Goal: Navigation & Orientation: Find specific page/section

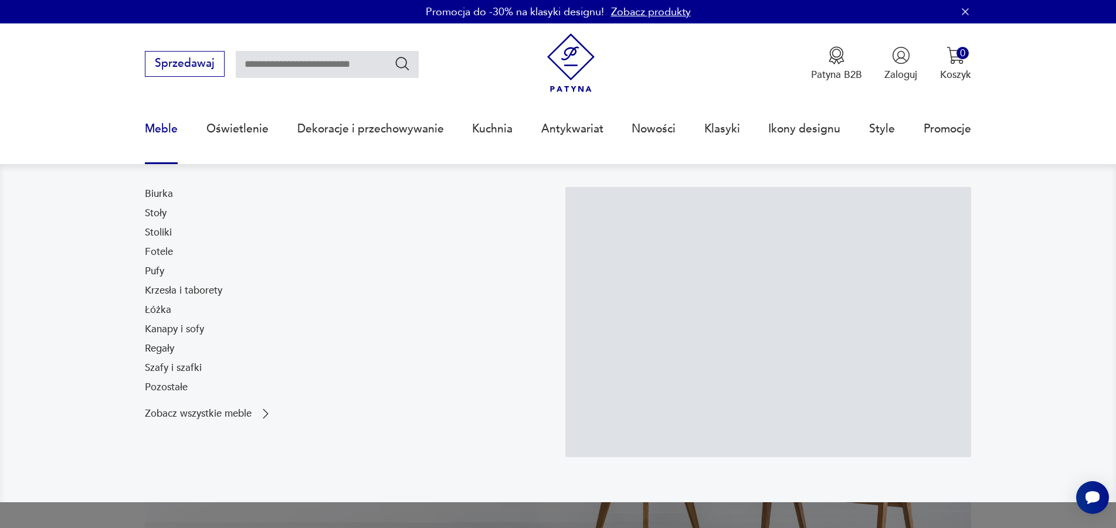
click at [146, 131] on link "Meble" at bounding box center [161, 129] width 33 height 54
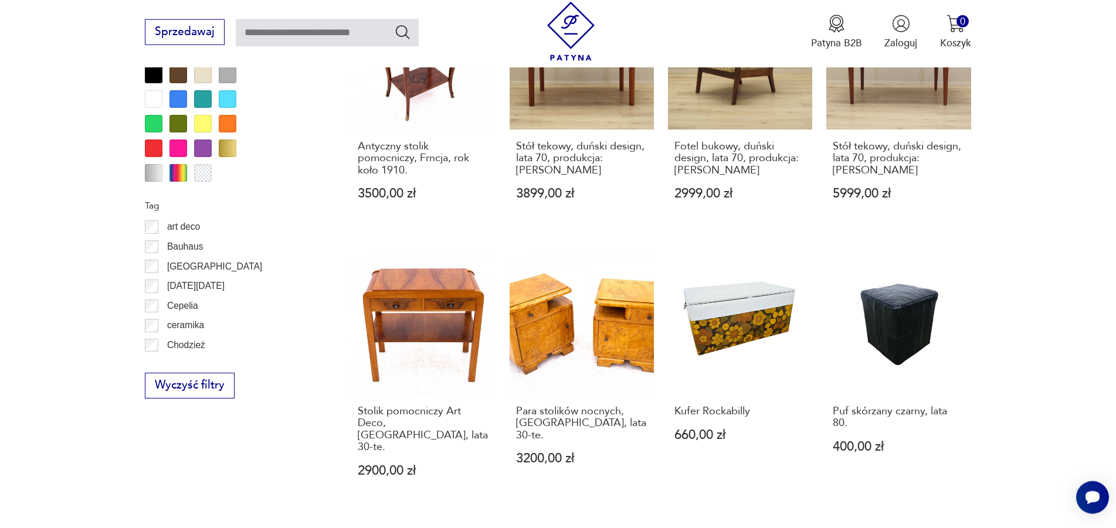
scroll to position [1574, 0]
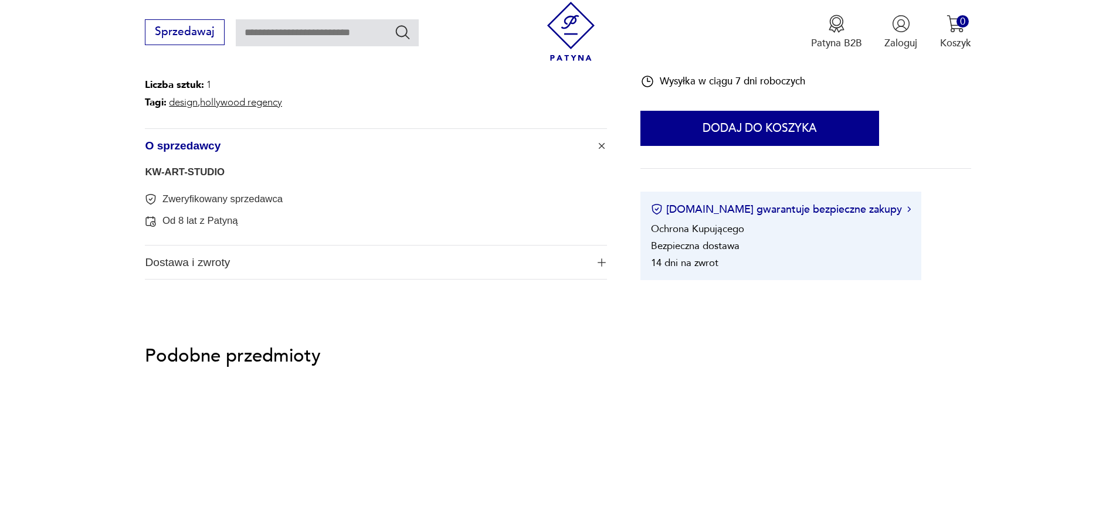
scroll to position [658, 0]
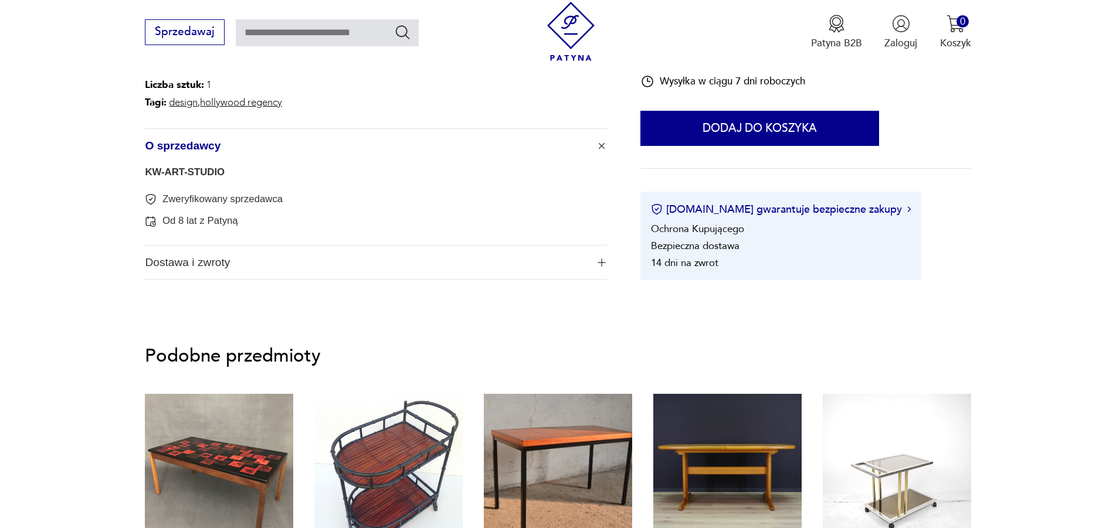
click at [191, 175] on link "KW-ART-STUDIO" at bounding box center [185, 172] width 80 height 11
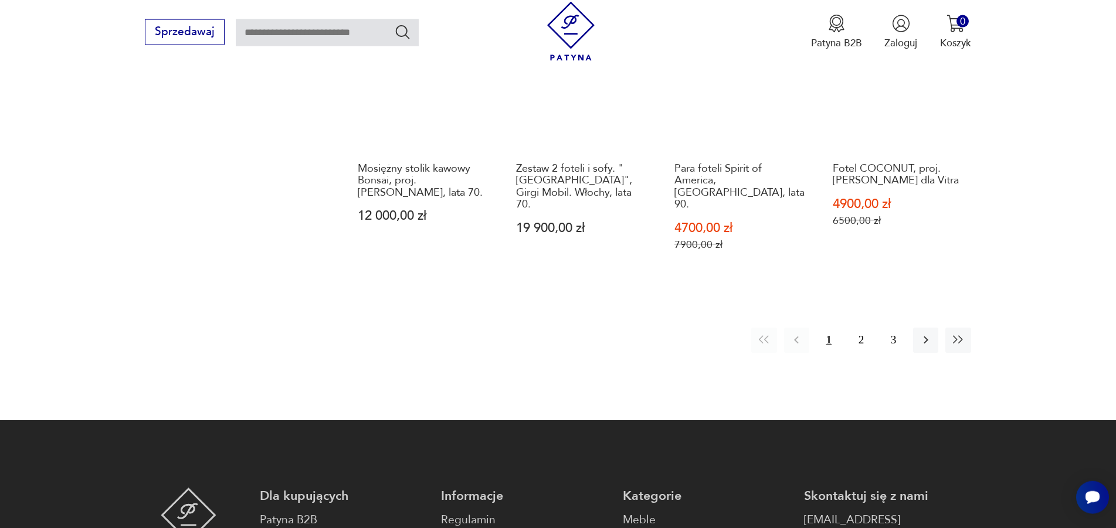
scroll to position [1196, 0]
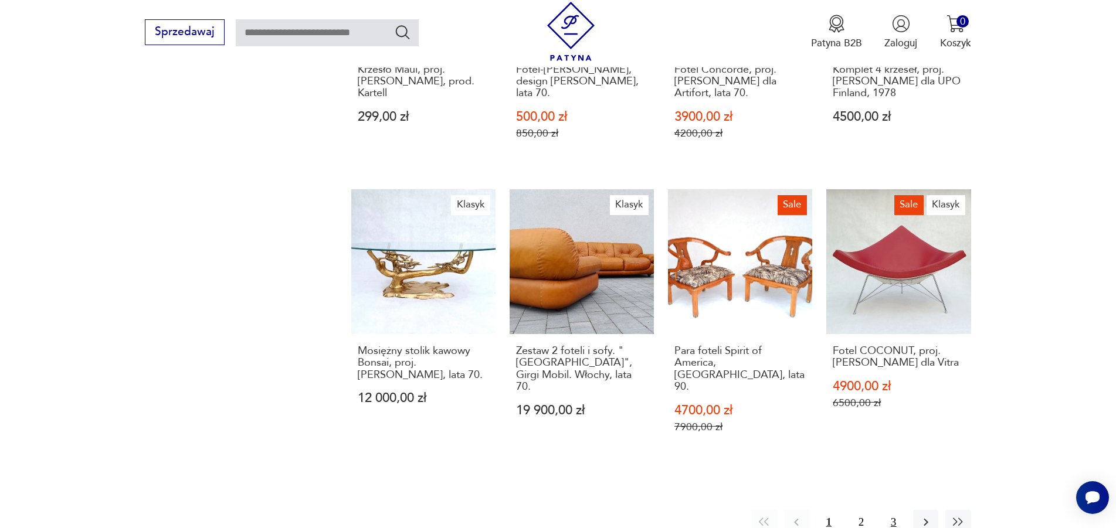
click at [892, 510] on button "3" at bounding box center [893, 522] width 25 height 25
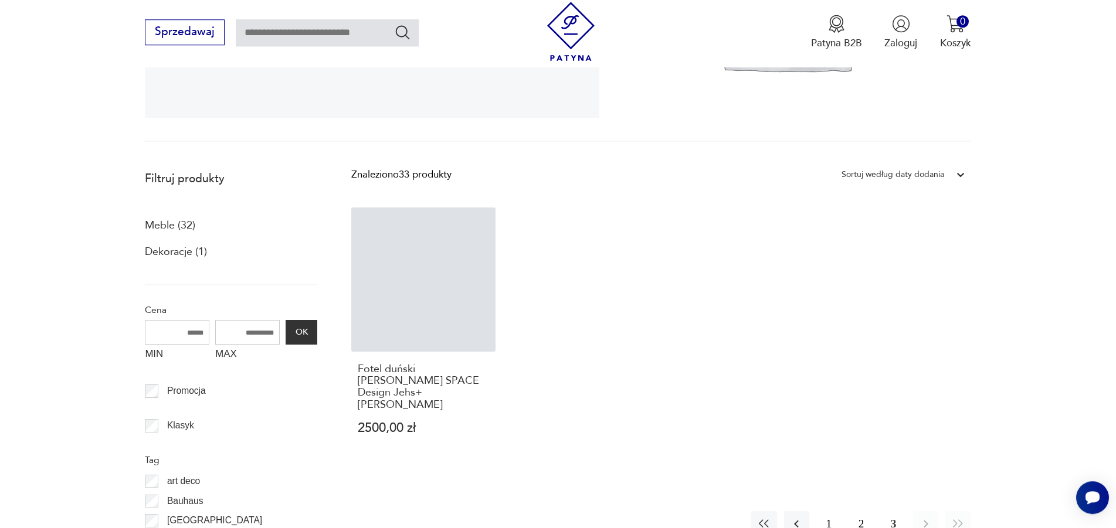
scroll to position [314, 0]
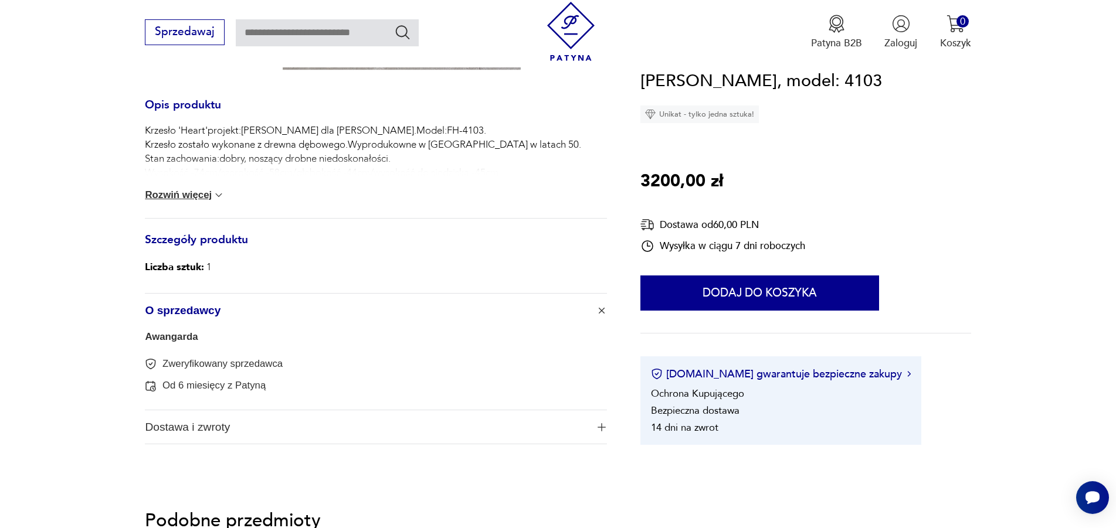
scroll to position [658, 0]
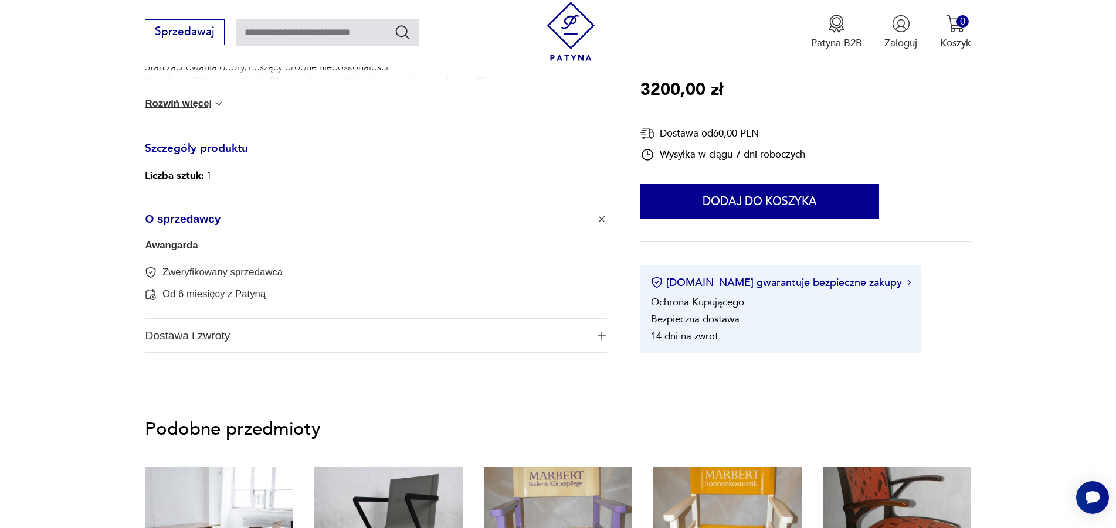
click at [188, 250] on link "Awangarda" at bounding box center [171, 245] width 53 height 11
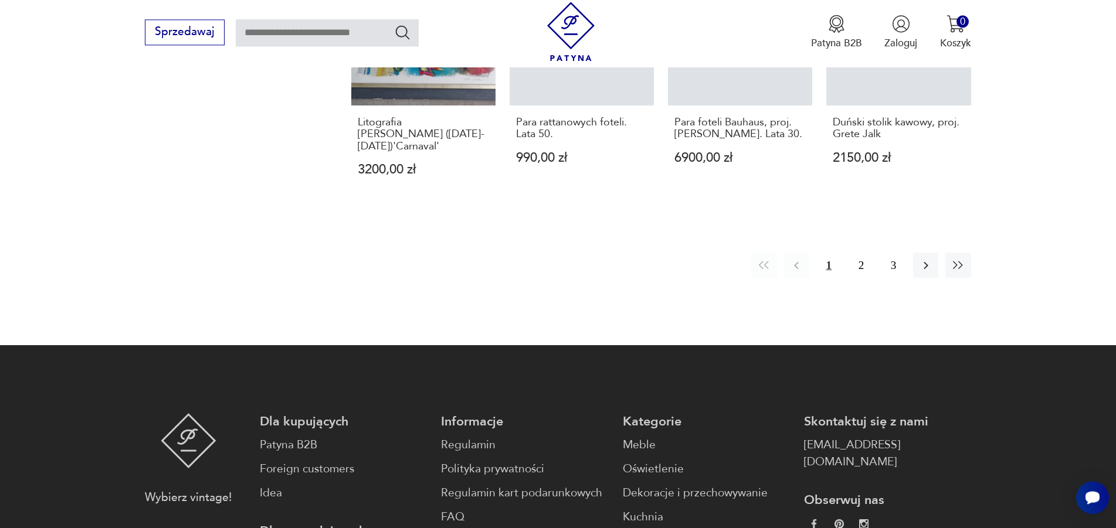
scroll to position [1382, 0]
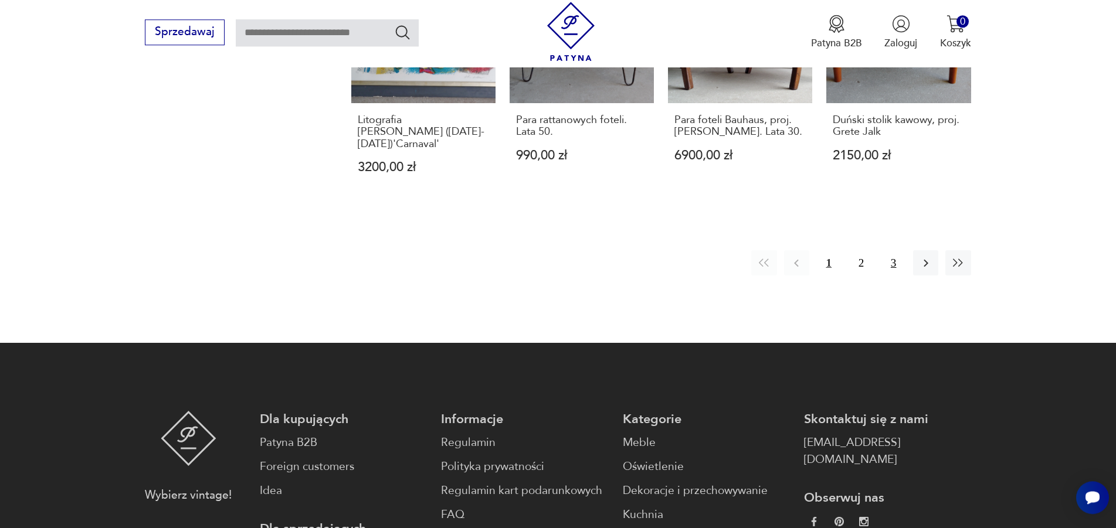
click at [897, 250] on button "3" at bounding box center [893, 262] width 25 height 25
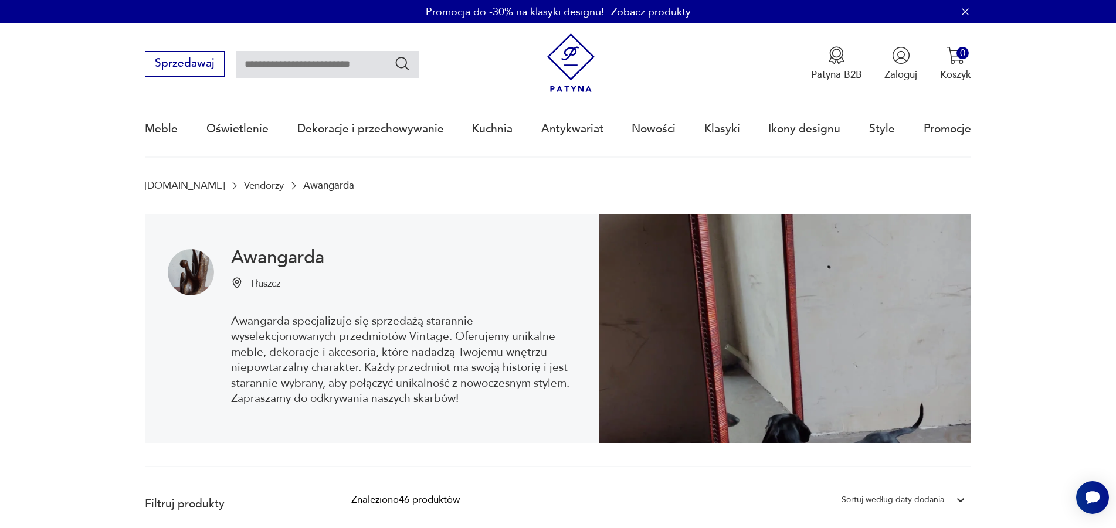
click at [192, 265] on img at bounding box center [191, 272] width 46 height 46
